Goal: Task Accomplishment & Management: Use online tool/utility

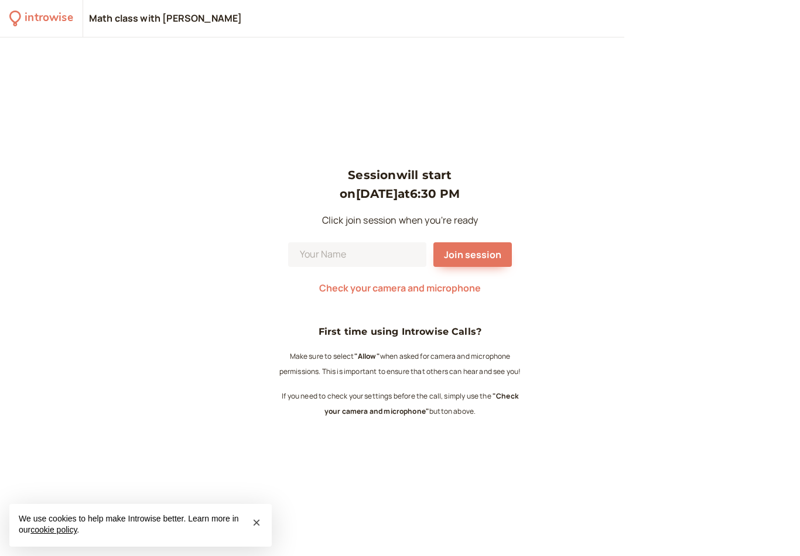
click at [410, 283] on span "Check your camera and microphone" at bounding box center [400, 288] width 162 height 13
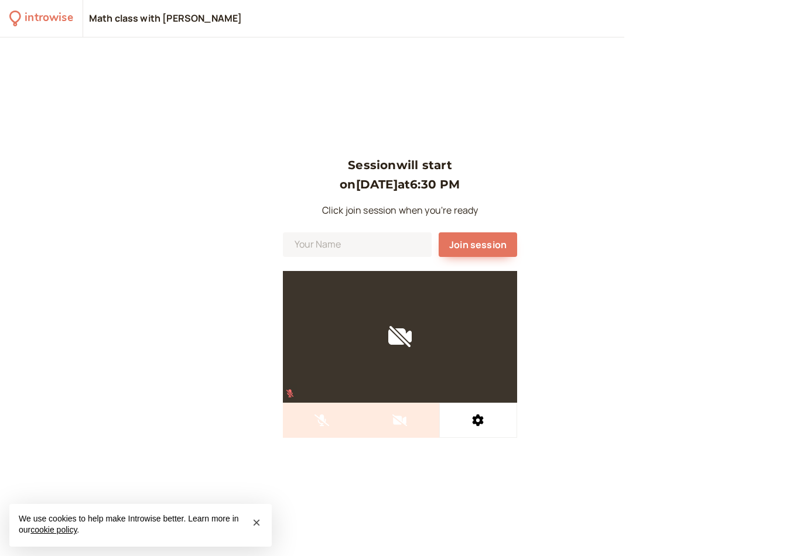
click at [407, 329] on div at bounding box center [400, 337] width 234 height 132
click at [557, 271] on div "Session will start on [DATE] 6:30 PM Click join session when you're ready Join …" at bounding box center [400, 296] width 800 height 519
click at [534, 323] on div "Session will start on [DATE] 6:30 PM Click join session when you're ready Join …" at bounding box center [400, 296] width 800 height 519
click at [567, 320] on div "Session will start on [DATE] 6:30 PM Click join session when you're ready Join …" at bounding box center [400, 296] width 800 height 519
click at [636, 297] on div "Session will start on [DATE] 6:30 PM Click join session when you're ready Join …" at bounding box center [400, 296] width 800 height 519
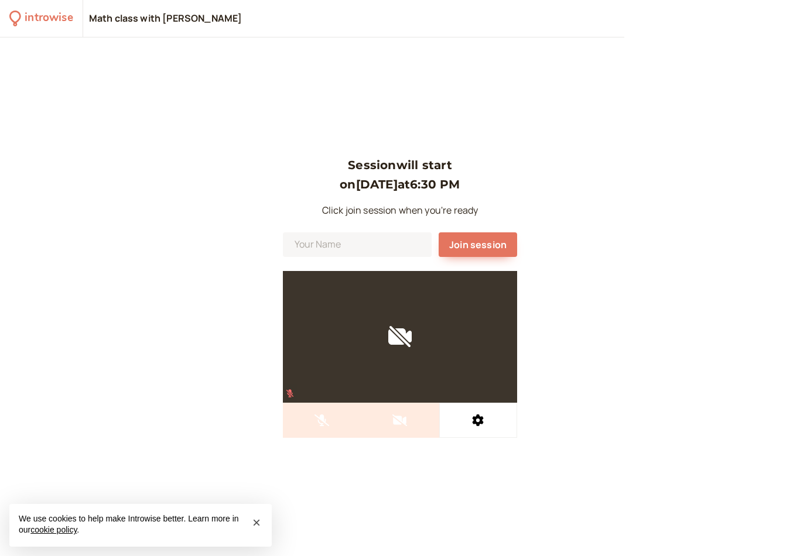
click at [424, 343] on div at bounding box center [400, 337] width 234 height 132
click at [413, 350] on div at bounding box center [400, 337] width 234 height 132
click at [372, 244] on input at bounding box center [357, 244] width 149 height 25
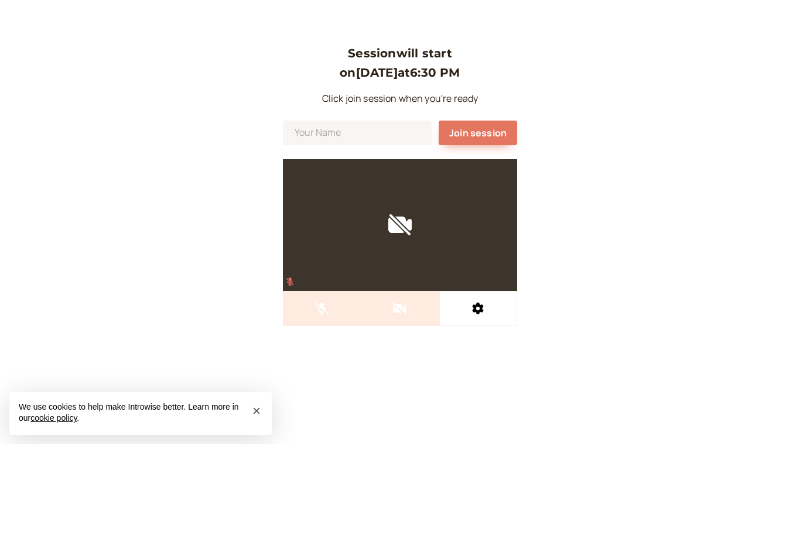
click at [721, 220] on div "Session will start on [DATE] 6:30 PM Click join session when you're ready Join …" at bounding box center [400, 296] width 800 height 519
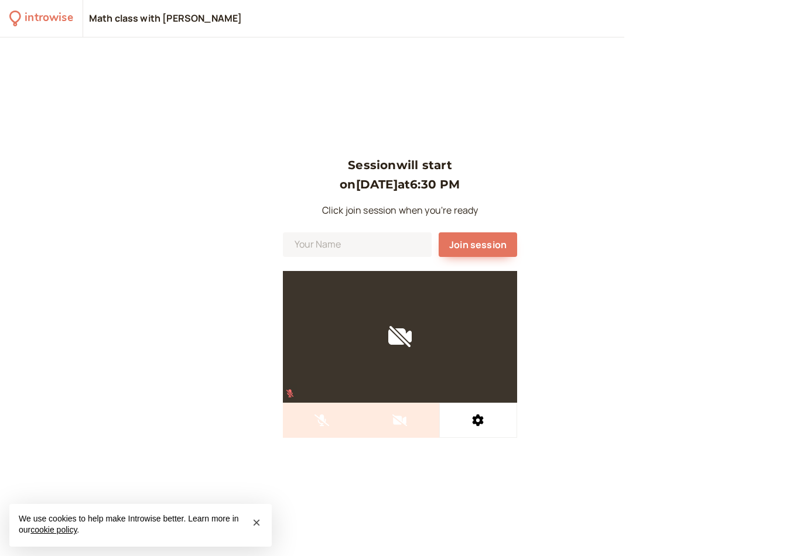
click at [710, 219] on div "Session will start on [DATE] 6:30 PM Click join session when you're ready Join …" at bounding box center [400, 296] width 800 height 519
click at [708, 229] on div "Session will start on [DATE] 6:30 PM Click join session when you're ready Join …" at bounding box center [400, 296] width 800 height 519
click at [715, 213] on div "Session will start on [DATE] 6:30 PM Click join session when you're ready Join …" at bounding box center [400, 296] width 800 height 519
click at [702, 217] on div "Session will start on [DATE] 6:30 PM Click join session when you're ready Join …" at bounding box center [400, 296] width 800 height 519
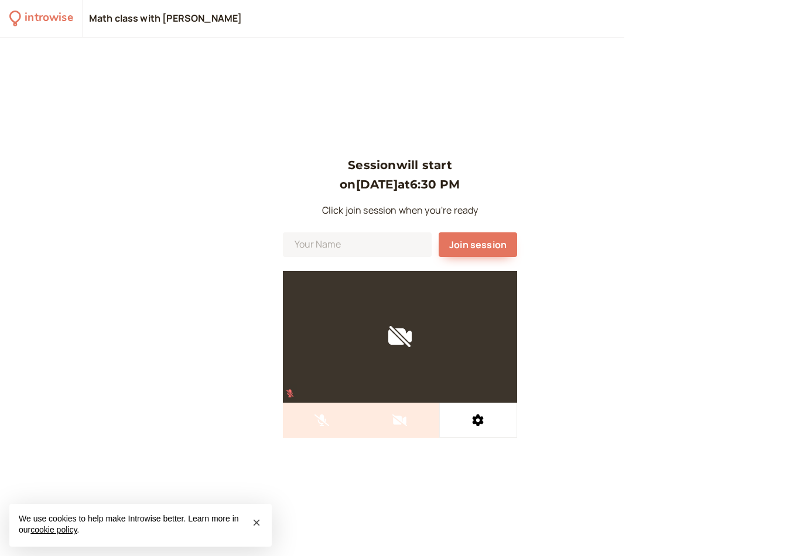
click at [702, 216] on div "Session will start on [DATE] 6:30 PM Click join session when you're ready Join …" at bounding box center [400, 296] width 800 height 519
click at [489, 410] on button at bounding box center [478, 420] width 78 height 35
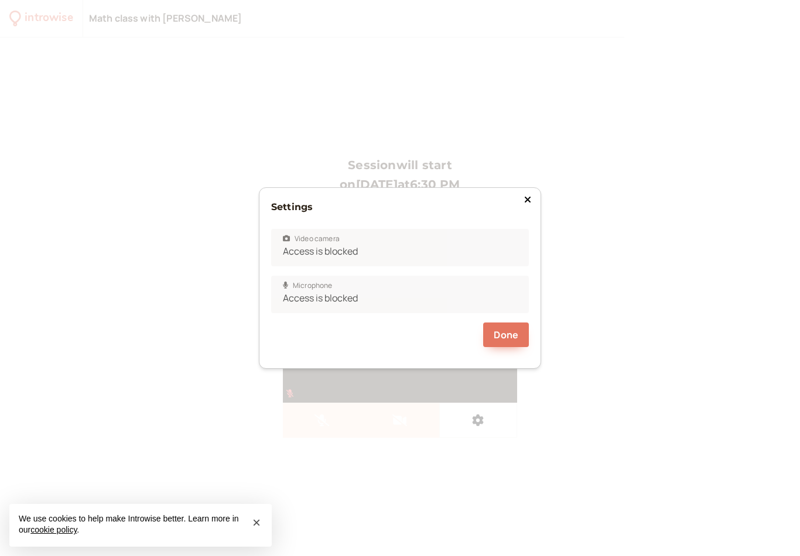
click at [339, 242] on span "Video camera" at bounding box center [311, 239] width 57 height 12
click at [329, 239] on span "Video camera" at bounding box center [311, 239] width 57 height 12
click at [328, 239] on span "Video camera" at bounding box center [311, 239] width 57 height 12
click at [536, 246] on div "Settings Video camera Access is blocked Microphone Access is blocked Done" at bounding box center [400, 277] width 282 height 181
click at [555, 216] on div "Settings Video camera Access is blocked Microphone Access is blocked Done" at bounding box center [400, 278] width 800 height 556
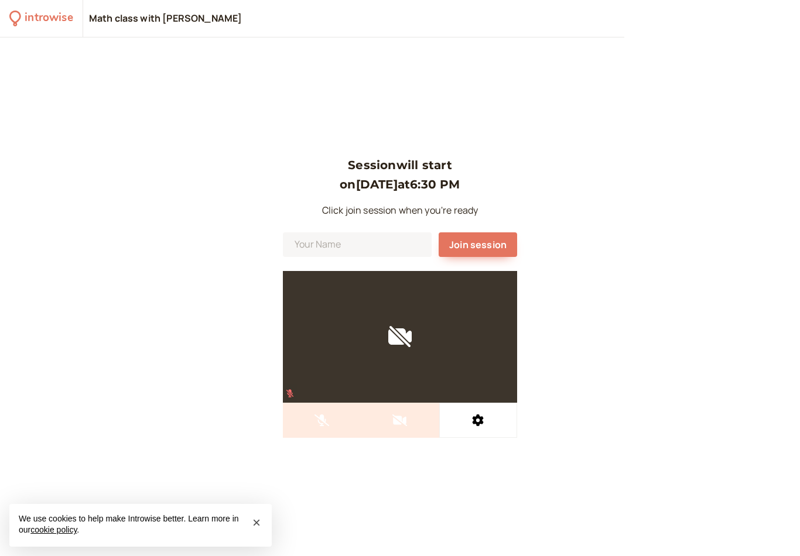
click at [549, 215] on div "Session will start on [DATE] 6:30 PM Click join session when you're ready Join …" at bounding box center [400, 296] width 800 height 519
